Goal: Task Accomplishment & Management: Manage account settings

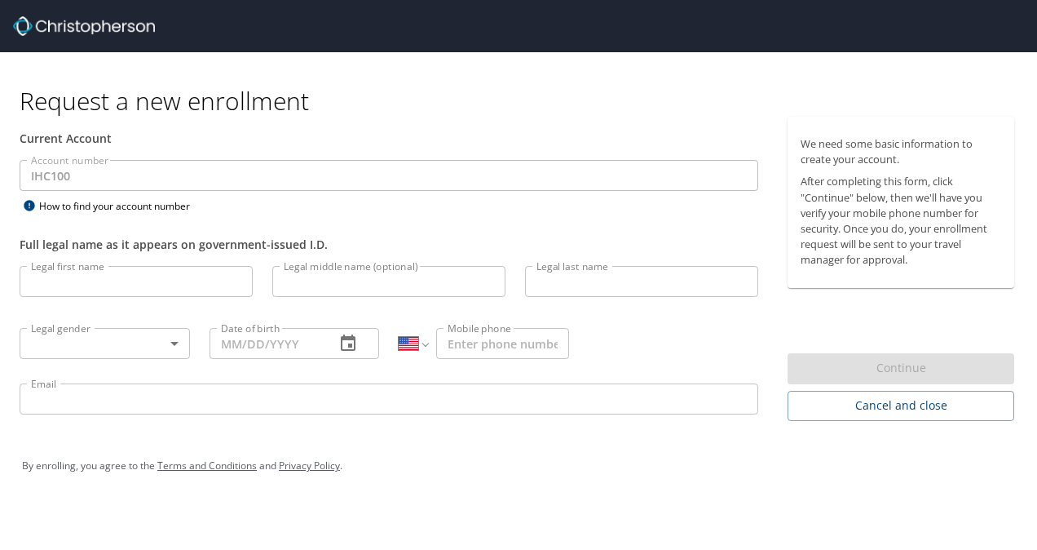
select select "US"
click at [47, 21] on img at bounding box center [84, 26] width 142 height 20
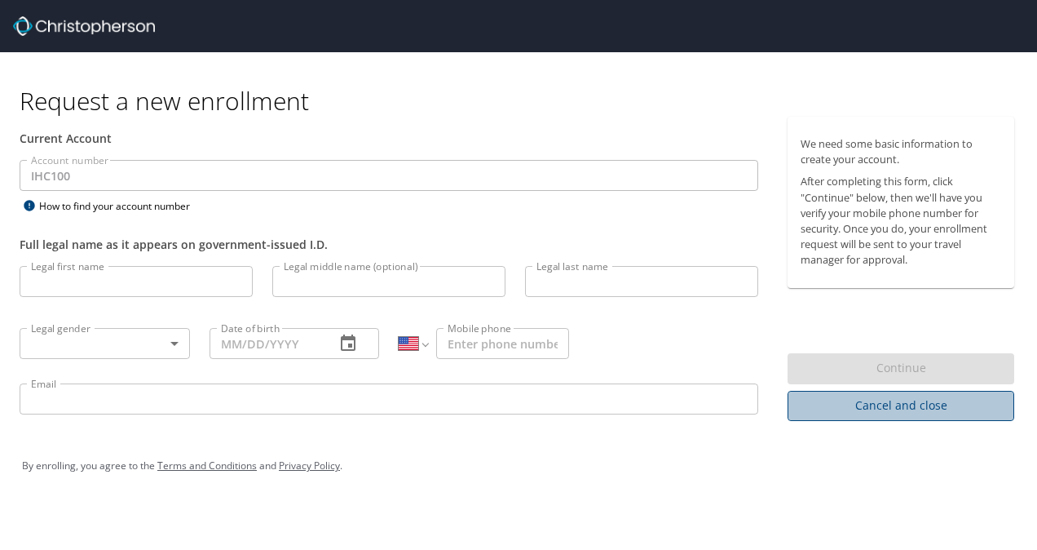
click at [840, 391] on button "Cancel and close" at bounding box center [901, 406] width 227 height 30
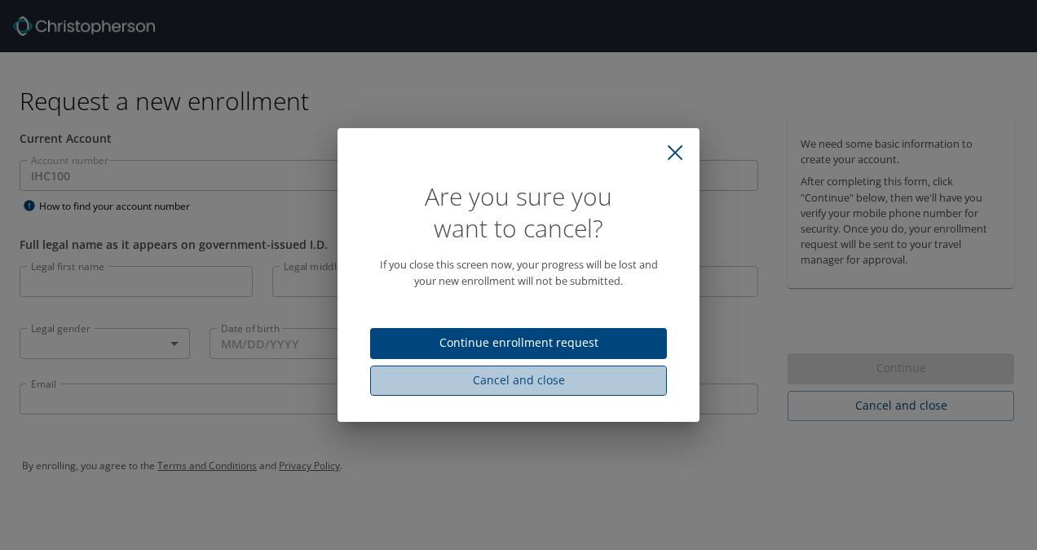
click at [566, 382] on span "Cancel and close" at bounding box center [518, 380] width 271 height 20
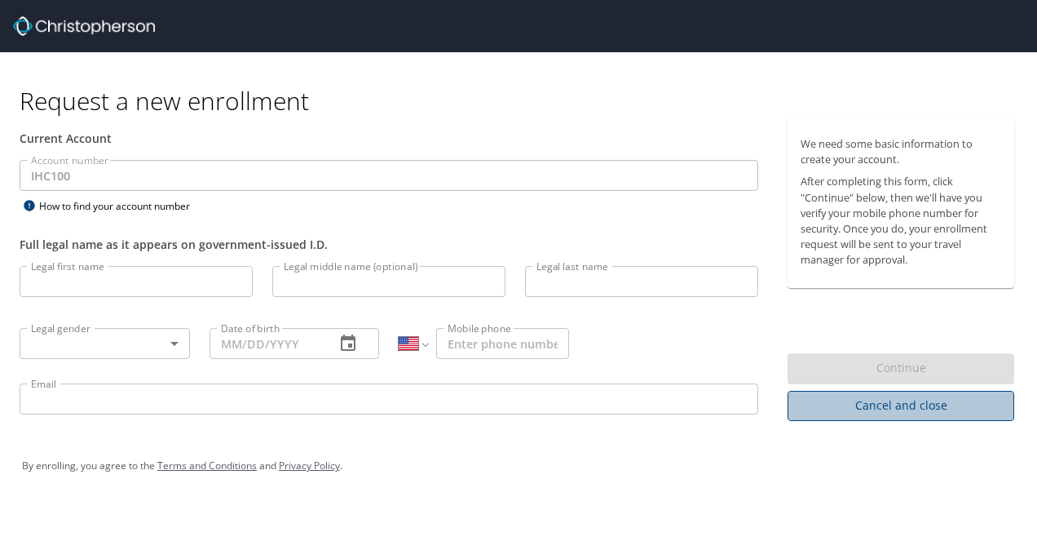
click at [893, 407] on span "Cancel and close" at bounding box center [901, 405] width 201 height 20
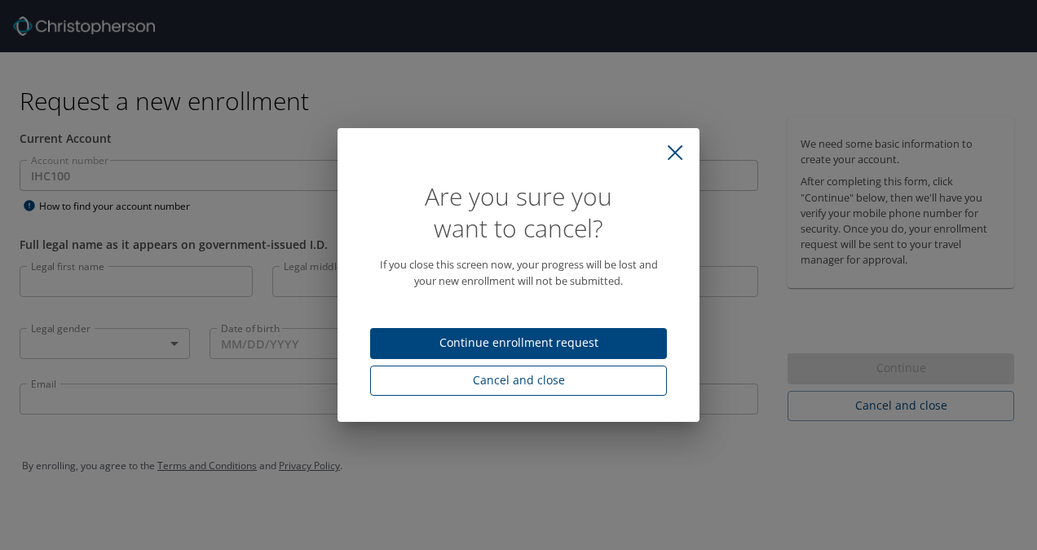
click at [589, 385] on span "Cancel and close" at bounding box center [518, 380] width 271 height 20
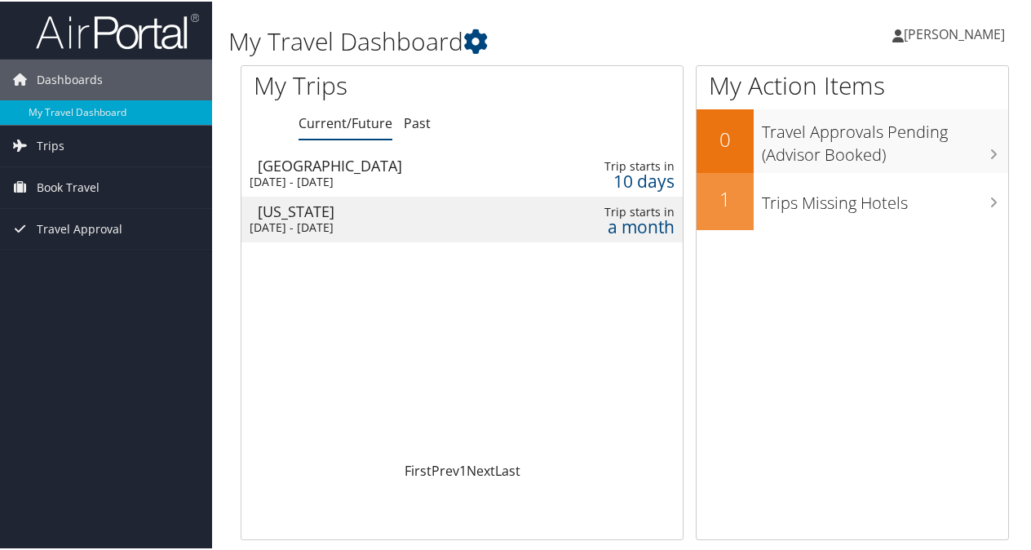
click at [908, 34] on span "[PERSON_NAME]" at bounding box center [954, 33] width 101 height 18
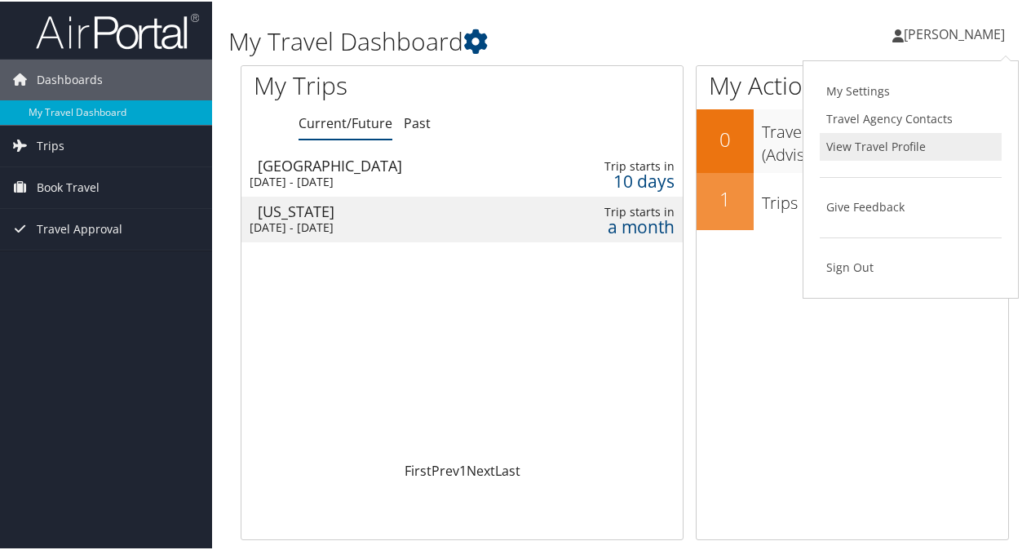
click at [863, 149] on link "View Travel Profile" at bounding box center [911, 145] width 182 height 28
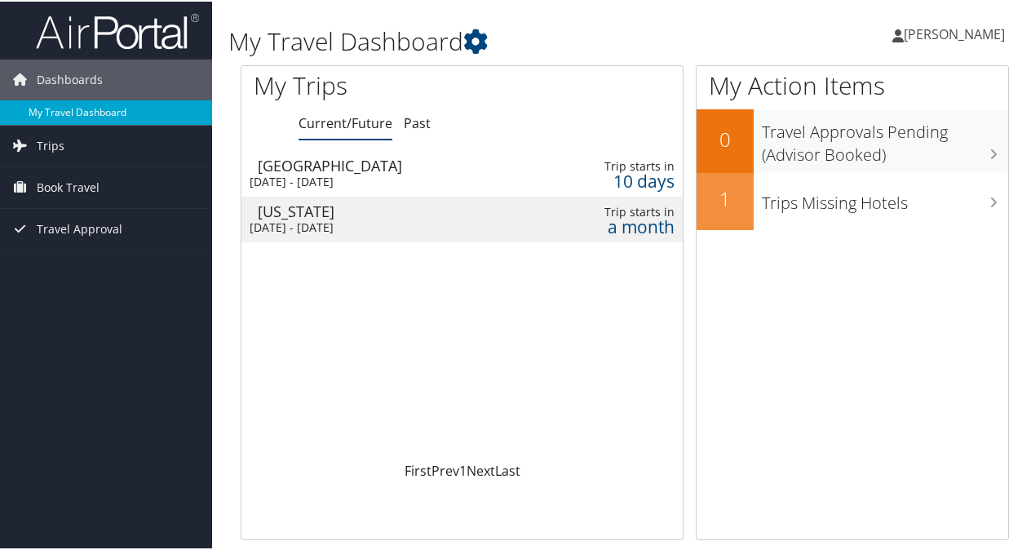
click at [79, 109] on link "My Travel Dashboard" at bounding box center [106, 111] width 212 height 24
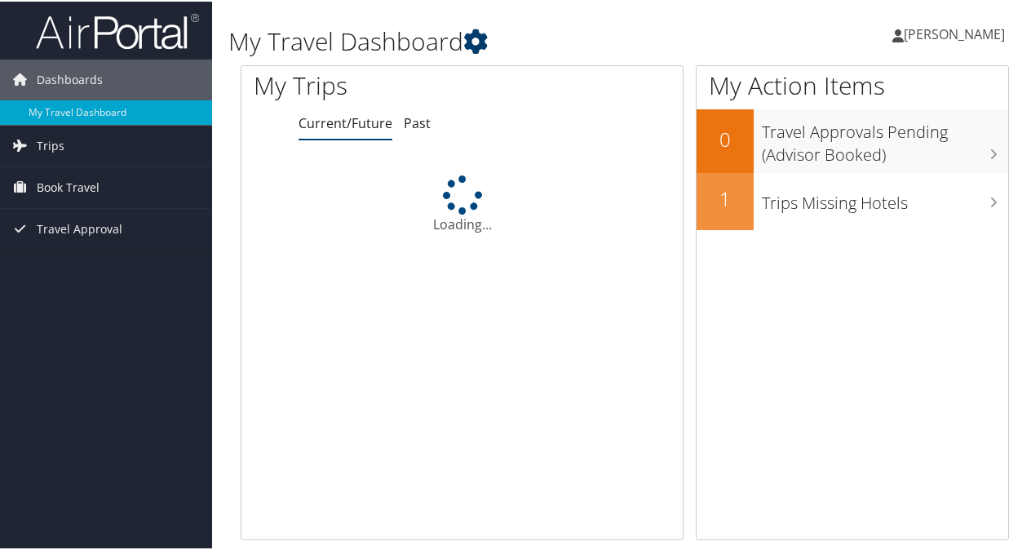
click at [475, 34] on icon at bounding box center [475, 40] width 24 height 24
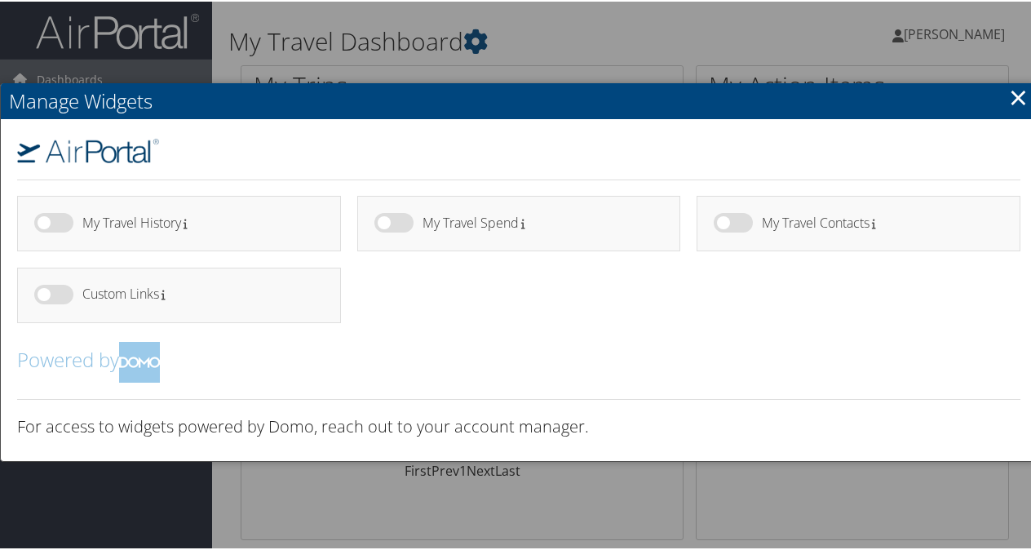
click at [1009, 90] on link "×" at bounding box center [1018, 95] width 19 height 33
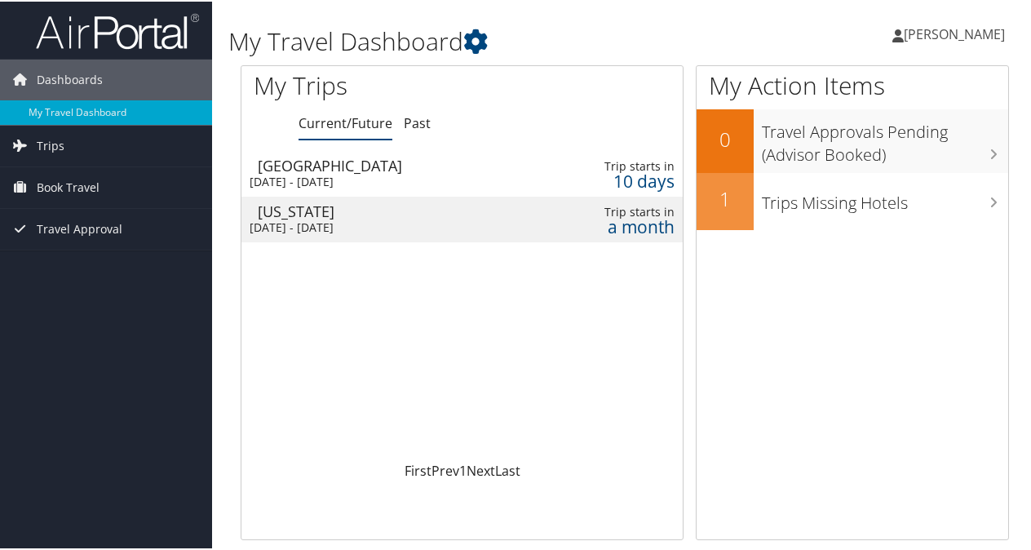
click at [927, 41] on link "[PERSON_NAME]" at bounding box center [956, 32] width 129 height 49
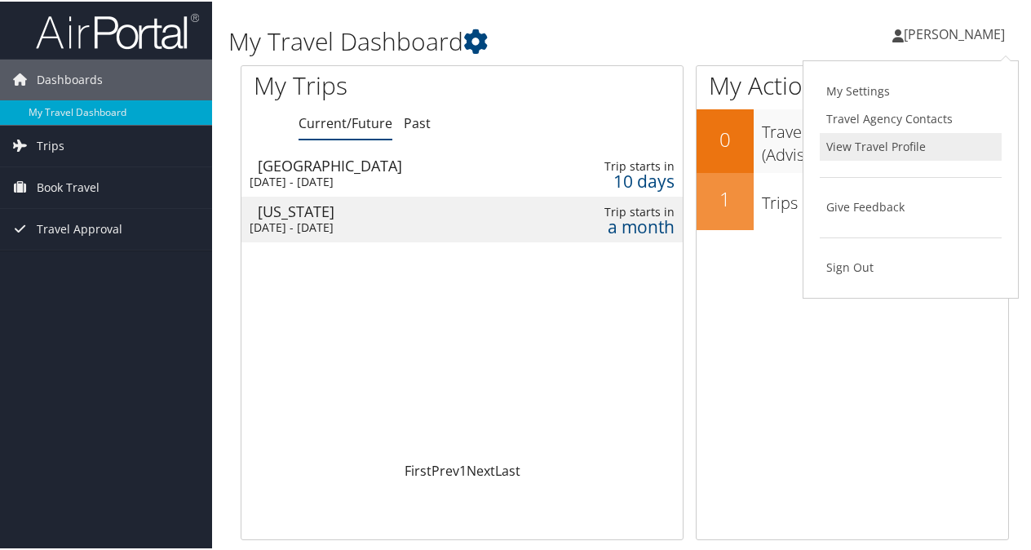
click at [885, 148] on link "View Travel Profile" at bounding box center [911, 145] width 182 height 28
